Goal: Find specific page/section: Find specific page/section

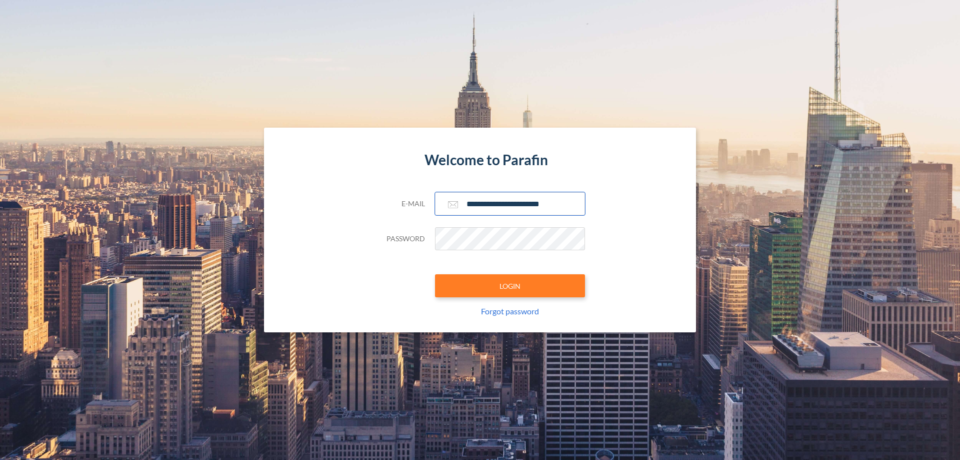
type input "**********"
click at [510, 286] on button "LOGIN" at bounding box center [510, 285] width 150 height 23
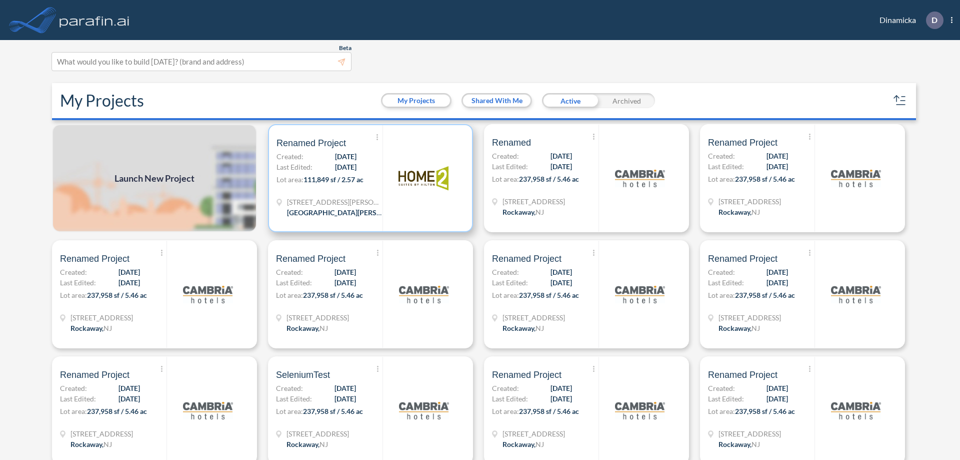
scroll to position [3, 0]
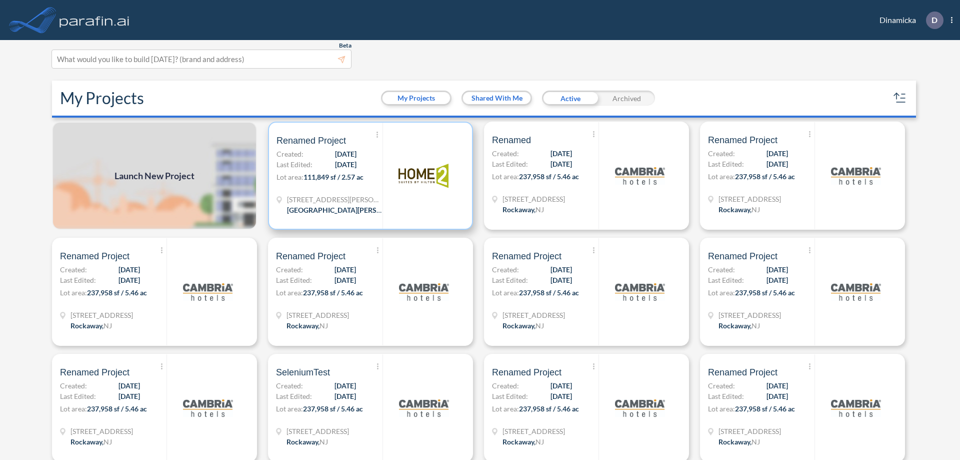
click at [369, 176] on p "Lot area: 111,849 sf / 2.57 ac" at bounding box center [330, 179] width 106 height 15
